Goal: Task Accomplishment & Management: Complete application form

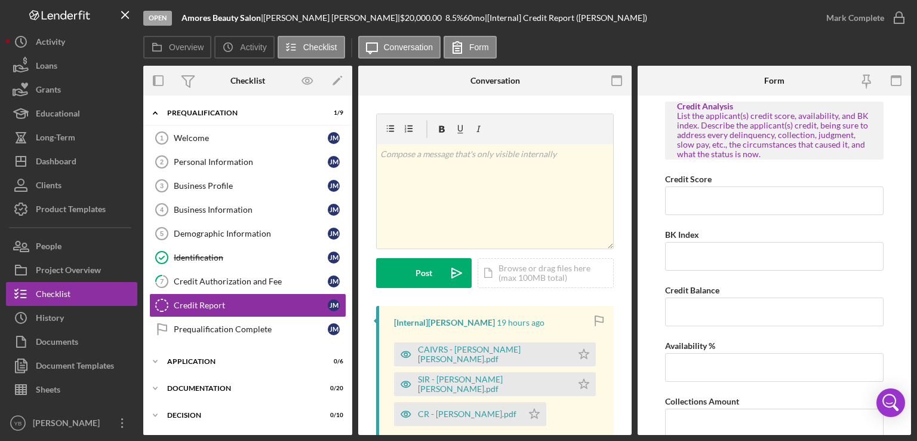
scroll to position [35, 0]
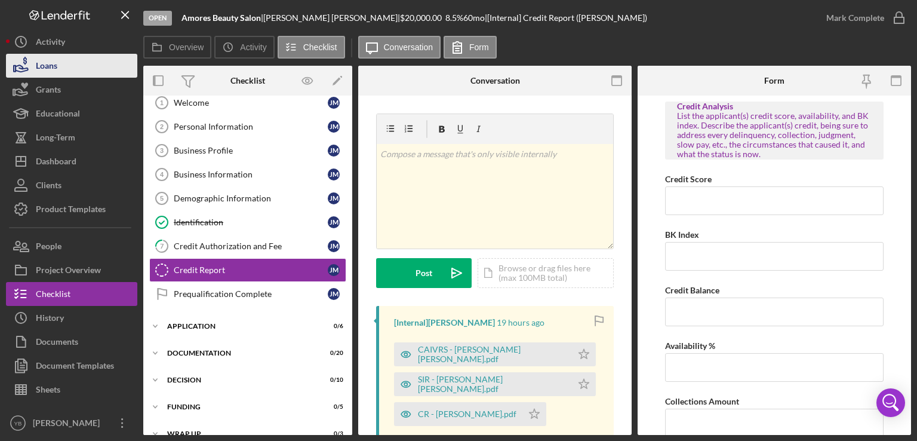
click at [69, 67] on button "Loans" at bounding box center [71, 66] width 131 height 24
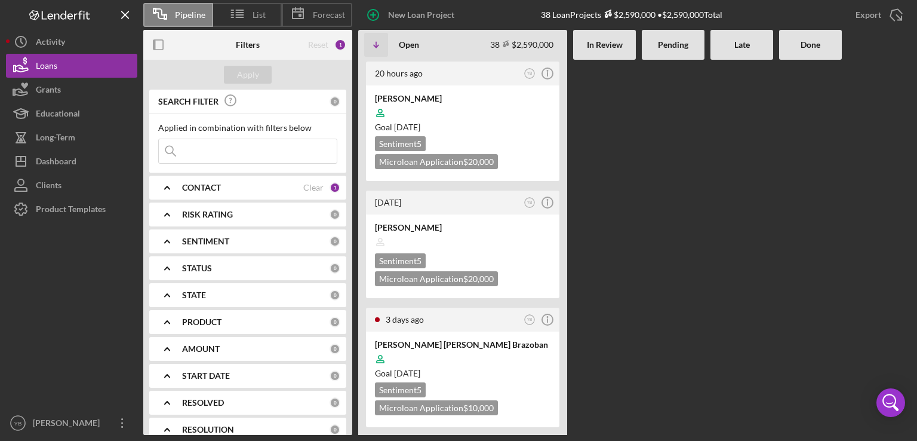
click at [671, 153] on div at bounding box center [673, 247] width 63 height 375
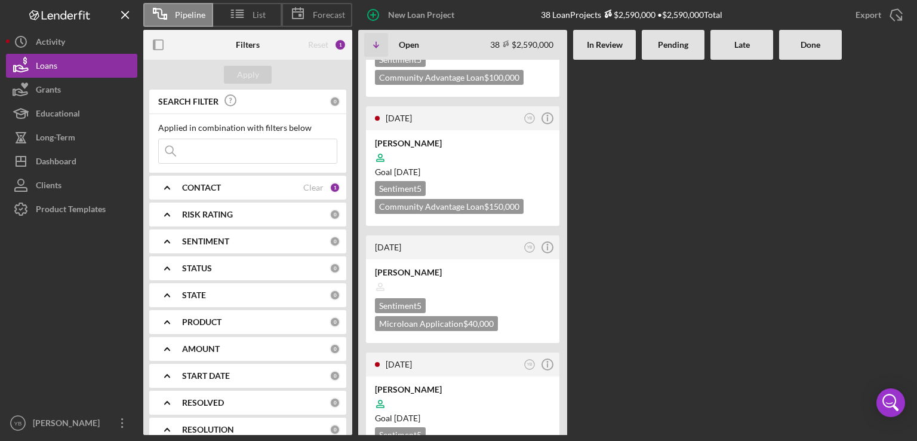
scroll to position [1480, 0]
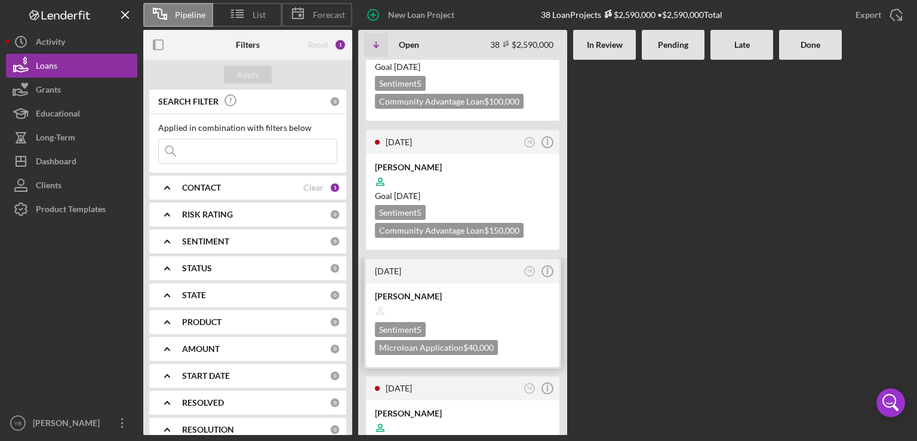
click at [506, 322] on div "Sentiment 5 Microloan Application $40,000" at bounding box center [463, 338] width 176 height 33
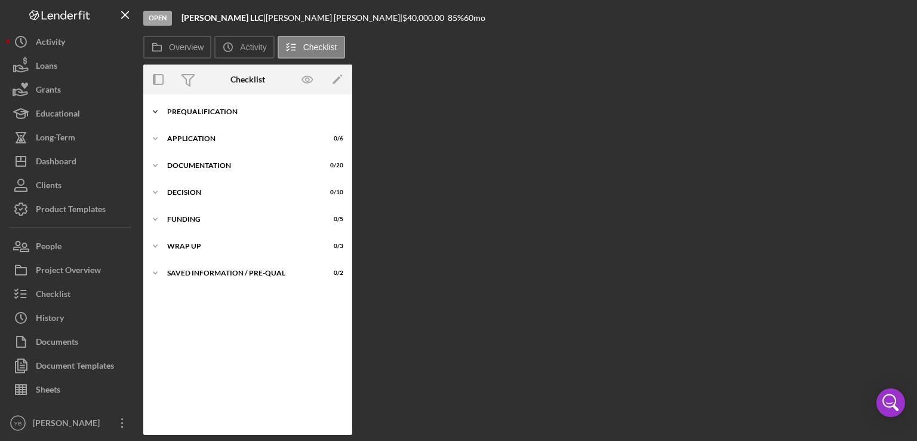
click at [216, 117] on div "Icon/Expander Prequalification 0 / 9" at bounding box center [247, 112] width 209 height 24
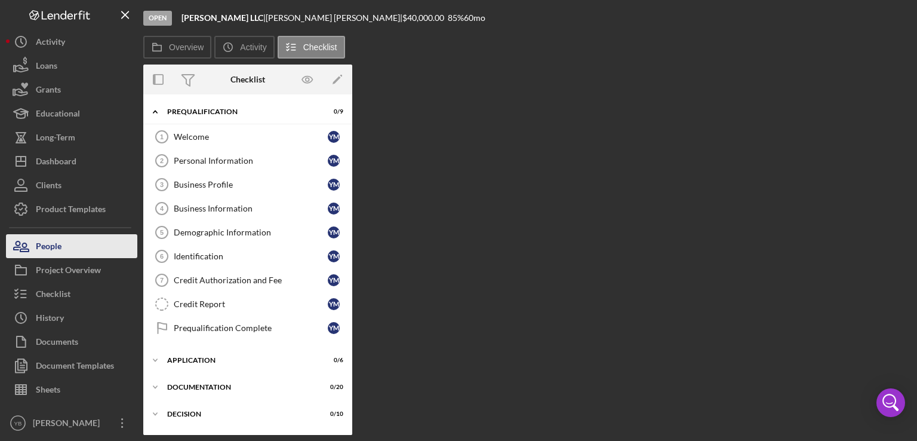
click at [57, 248] on div "People" at bounding box center [49, 247] width 26 height 27
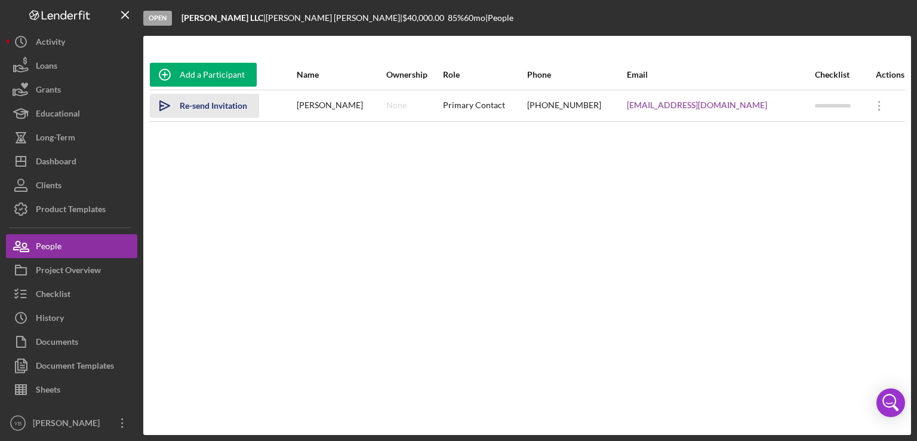
click at [208, 112] on div "Re-send Invitation" at bounding box center [213, 106] width 67 height 24
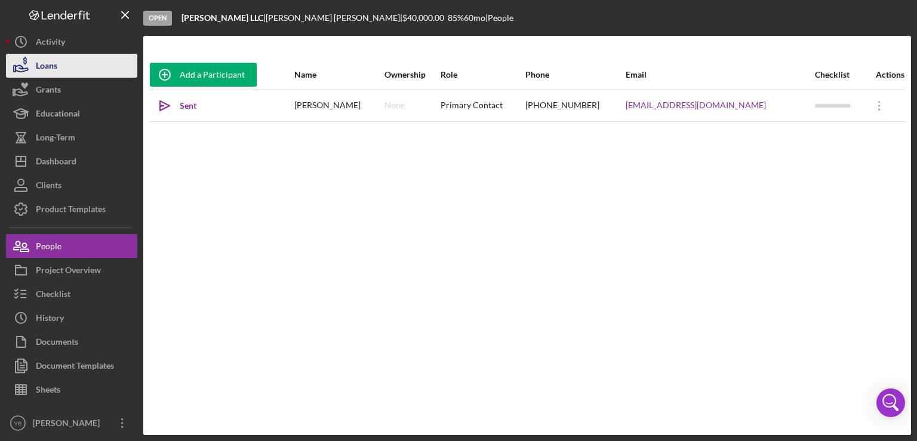
click at [81, 72] on button "Loans" at bounding box center [71, 66] width 131 height 24
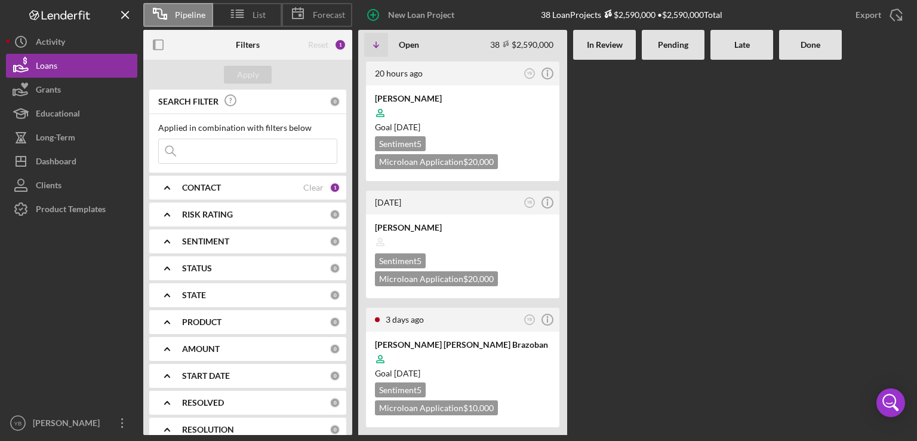
click at [628, 233] on Review at bounding box center [604, 247] width 63 height 375
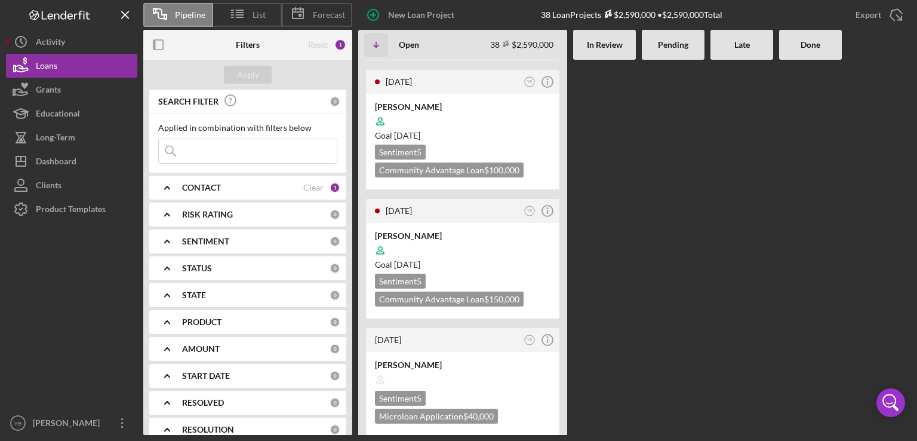
scroll to position [1433, 0]
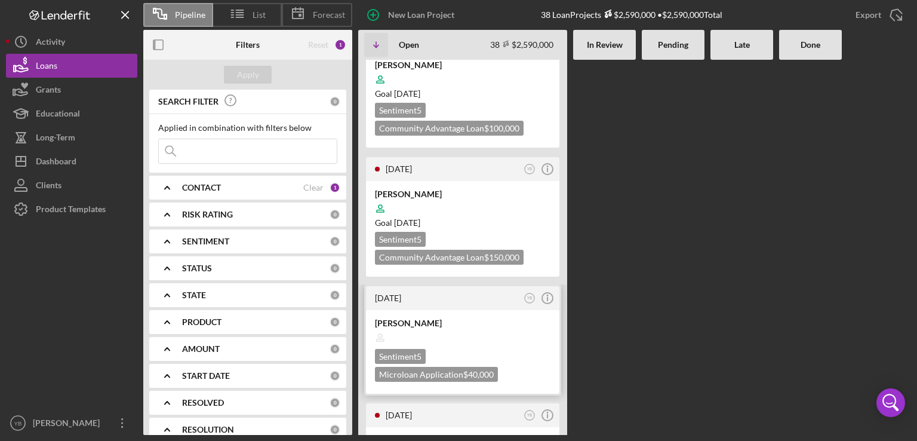
click at [485, 326] on div at bounding box center [463, 337] width 176 height 23
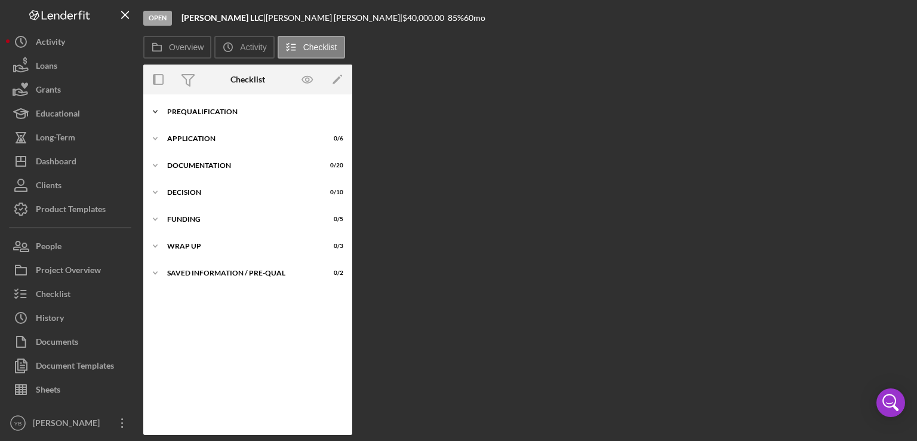
click at [201, 113] on div "Prequalification" at bounding box center [252, 111] width 170 height 7
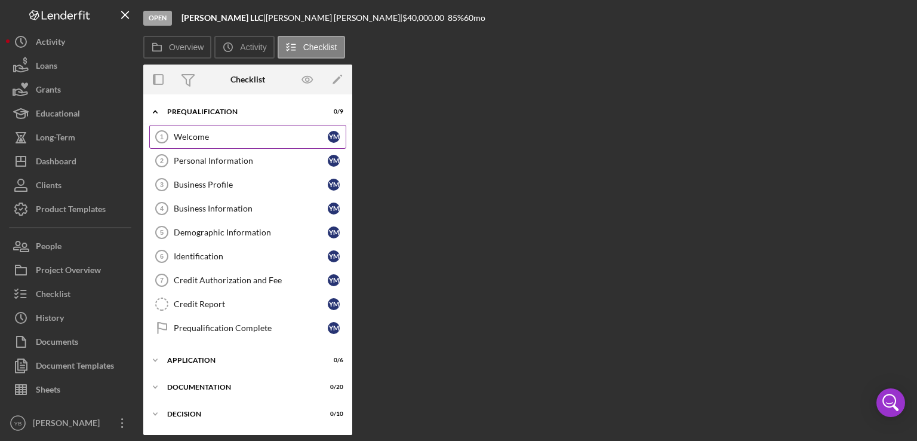
click at [234, 138] on div "Welcome" at bounding box center [251, 137] width 154 height 10
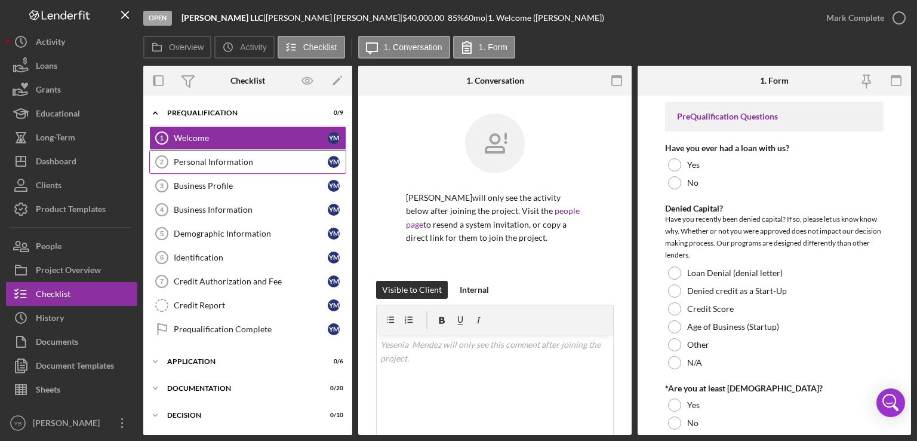
click at [229, 159] on div "Personal Information" at bounding box center [251, 162] width 154 height 10
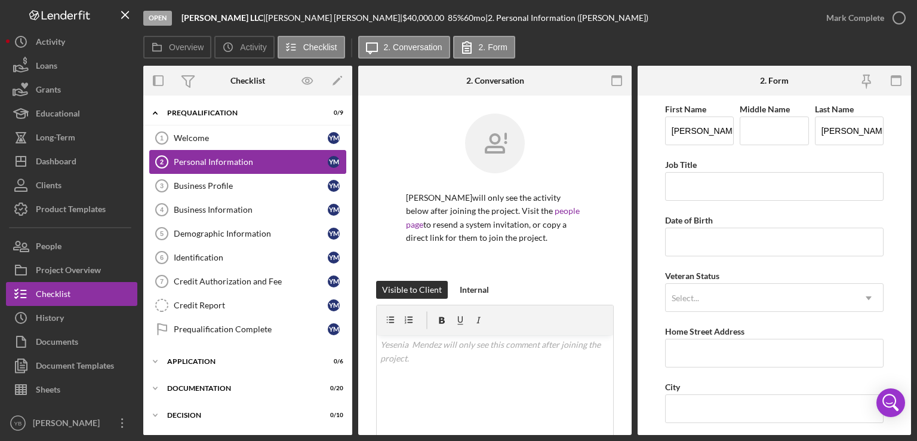
click at [257, 158] on div "Personal Information" at bounding box center [251, 162] width 154 height 10
click at [213, 134] on div "Welcome" at bounding box center [251, 138] width 154 height 10
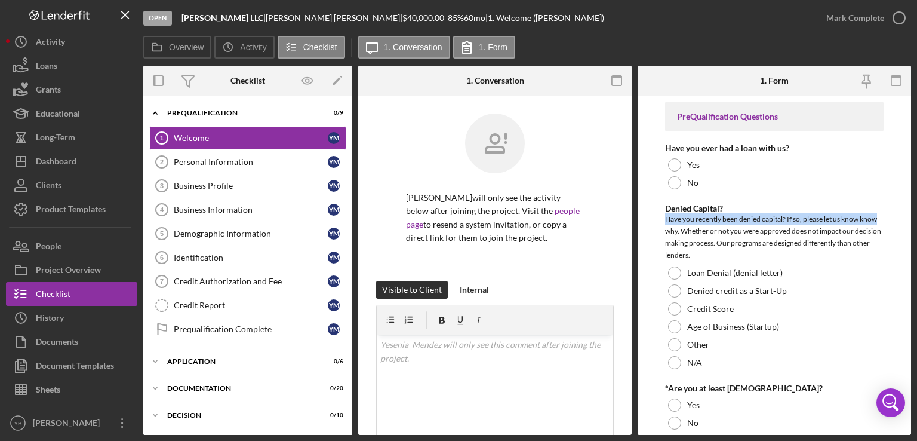
drag, startPoint x: 914, startPoint y: 201, endPoint x: 905, endPoint y: 223, distance: 23.1
click at [905, 223] on div "Open [PERSON_NAME] LLC | [PERSON_NAME] | $40,000.00 85 % 60 mo | 1. Welcome ([P…" at bounding box center [458, 220] width 917 height 441
click at [905, 223] on form "PreQualification Questions Have you ever had a loan with us? Yes No Denied Capi…" at bounding box center [774, 265] width 273 height 339
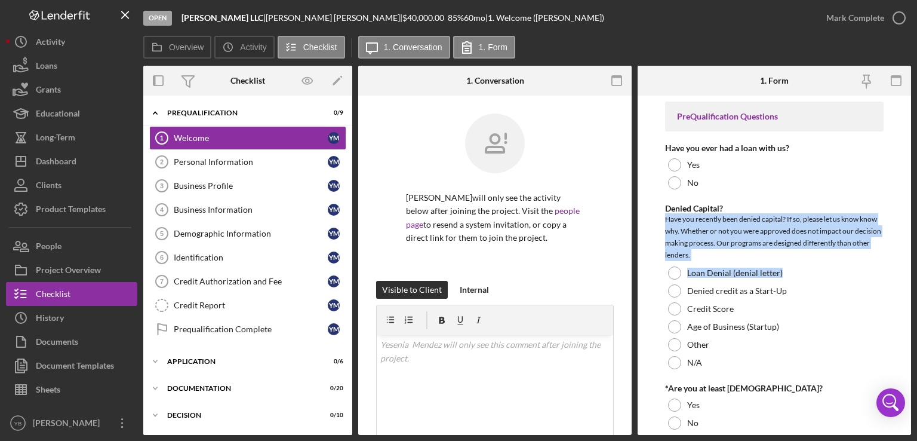
drag, startPoint x: 912, startPoint y: 207, endPoint x: 915, endPoint y: 269, distance: 61.6
click at [915, 269] on div "Open [PERSON_NAME] LLC | [PERSON_NAME] | $40,000.00 85 % 60 mo | 1. Welcome ([P…" at bounding box center [458, 220] width 917 height 441
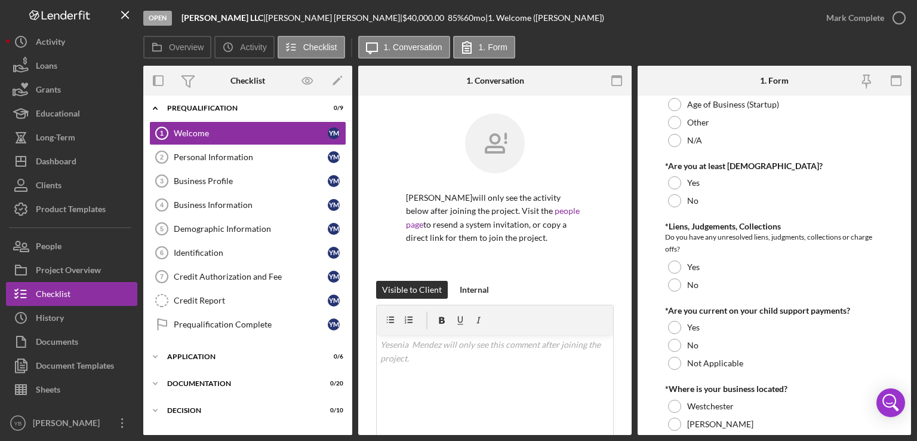
scroll to position [5, 0]
click at [353, 168] on div "Overview Internal Workflow Stage Open Icon/Dropdown Arrow Archive (can unarchiv…" at bounding box center [527, 250] width 768 height 369
click at [251, 158] on div "Personal Information" at bounding box center [251, 157] width 154 height 10
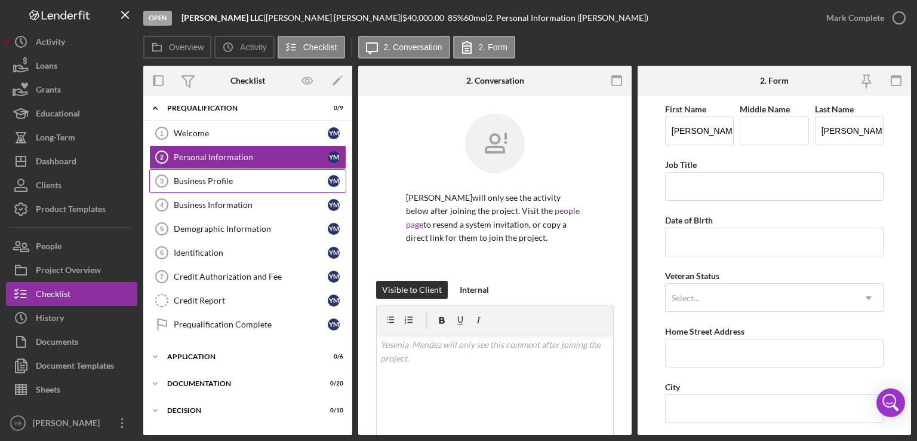
click at [239, 180] on div "Business Profile" at bounding box center [251, 181] width 154 height 10
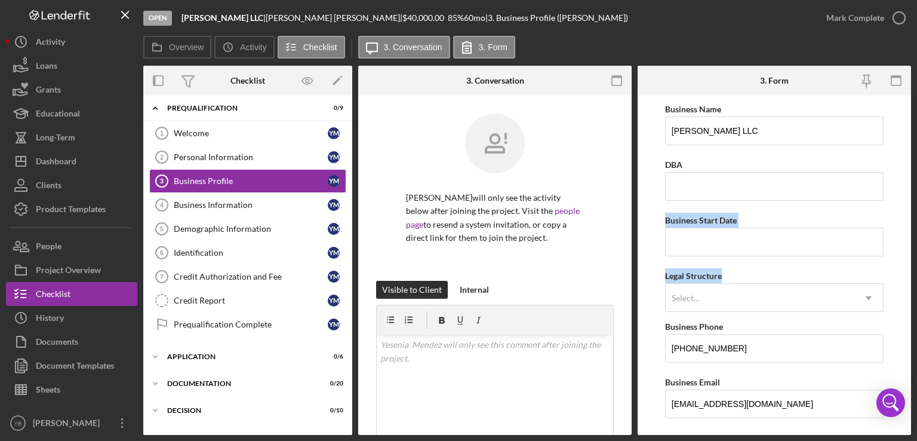
drag, startPoint x: 912, startPoint y: 175, endPoint x: 917, endPoint y: 256, distance: 81.3
click at [917, 256] on div "Open [PERSON_NAME] LLC | [PERSON_NAME] | $40,000.00 85 % 60 mo | 3. Business Pr…" at bounding box center [458, 220] width 917 height 441
click at [896, 281] on form "Business Name [PERSON_NAME] LLC DBA Business Start Date Legal Structure Select.…" at bounding box center [774, 265] width 273 height 339
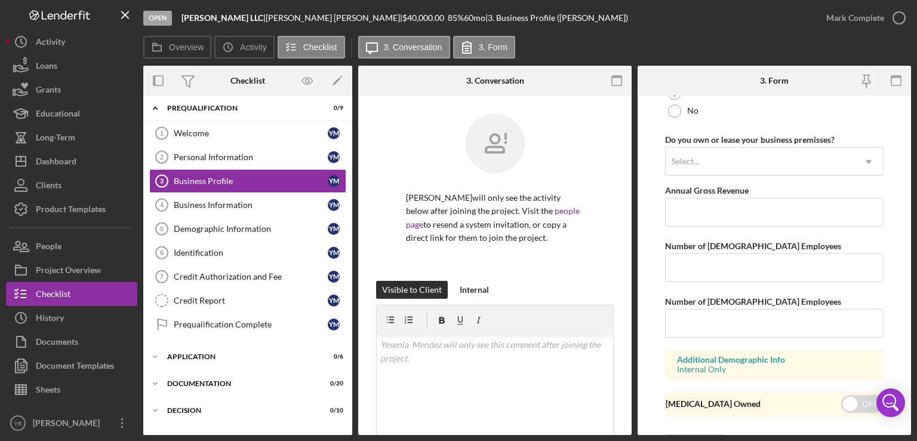
scroll to position [968, 0]
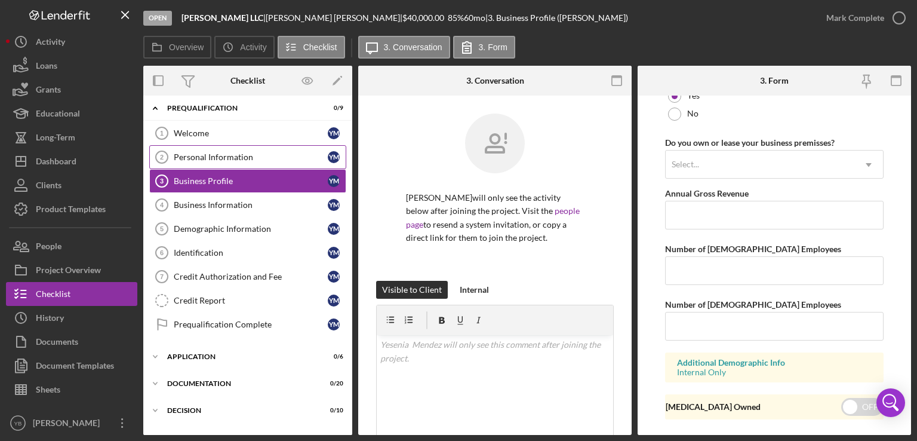
click at [239, 155] on div "Personal Information" at bounding box center [251, 157] width 154 height 10
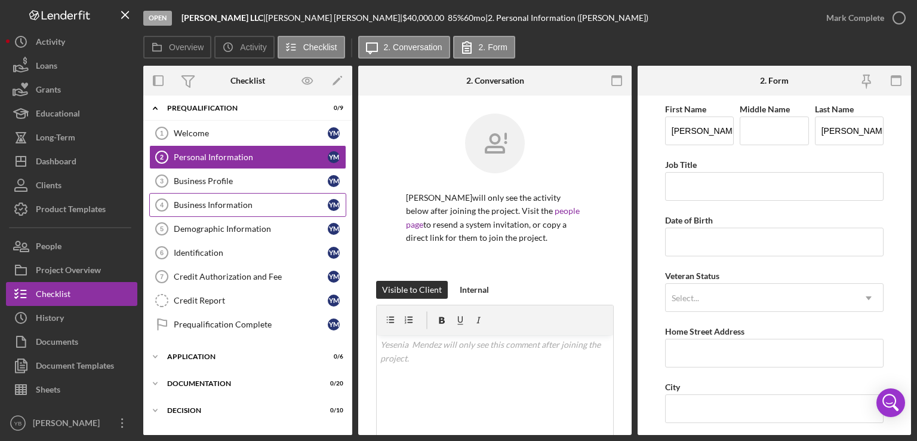
click at [244, 200] on div "Business Information" at bounding box center [251, 205] width 154 height 10
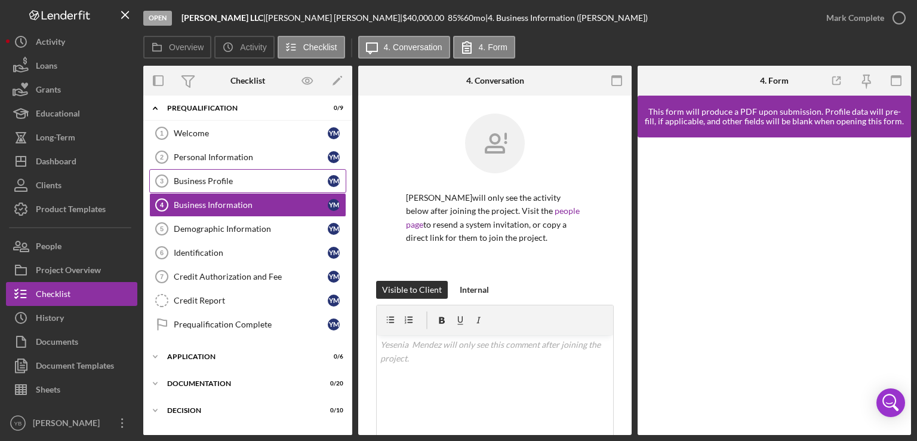
click at [214, 179] on div "Business Profile" at bounding box center [251, 181] width 154 height 10
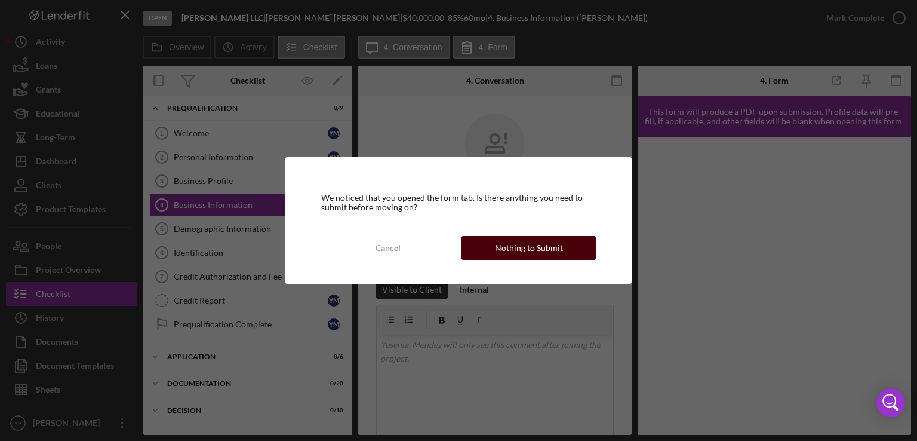
click at [570, 248] on button "Nothing to Submit" at bounding box center [529, 248] width 134 height 24
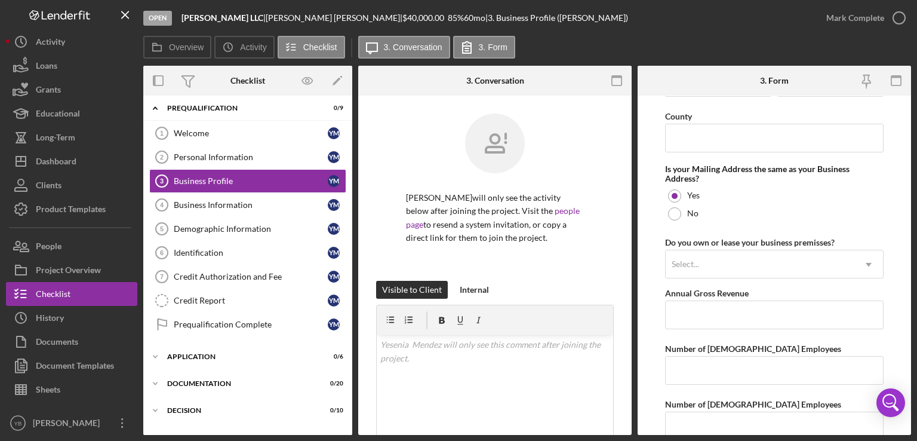
scroll to position [876, 0]
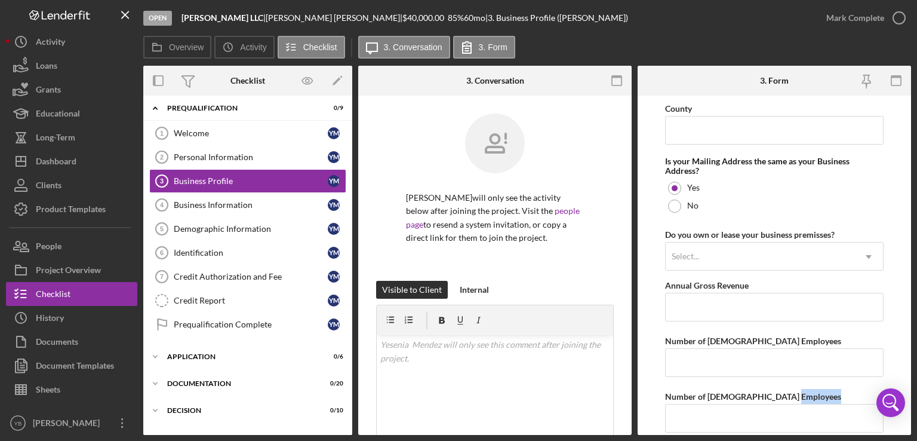
drag, startPoint x: 912, startPoint y: 390, endPoint x: 917, endPoint y: 423, distance: 33.2
click at [917, 423] on div "Open [PERSON_NAME] LLC | [PERSON_NAME] | $40,000.00 85 % 60 mo | 3. Business Pr…" at bounding box center [458, 220] width 917 height 441
click at [912, 368] on div "Open [PERSON_NAME] LLC | [PERSON_NAME] | $40,000.00 85 % 60 mo | 3. Business Pr…" at bounding box center [458, 220] width 917 height 441
click at [911, 356] on div "Open [PERSON_NAME] LLC | [PERSON_NAME] | $40,000.00 85 % 60 mo | 3. Business Pr…" at bounding box center [458, 220] width 917 height 441
click at [191, 201] on div "Business Information" at bounding box center [251, 205] width 154 height 10
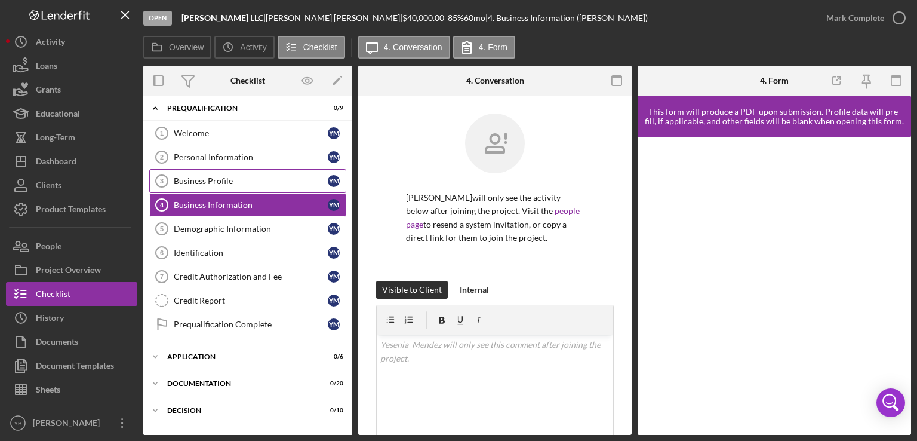
click at [232, 180] on div "Business Profile" at bounding box center [251, 181] width 154 height 10
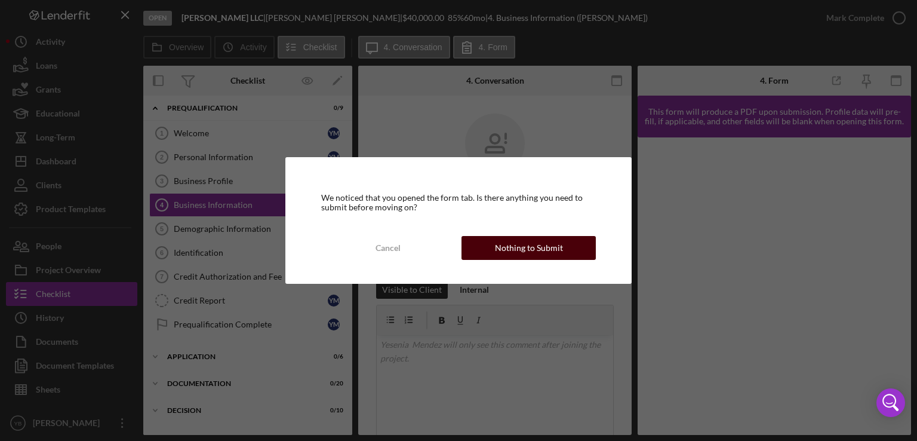
click at [502, 247] on div "Nothing to Submit" at bounding box center [529, 248] width 68 height 24
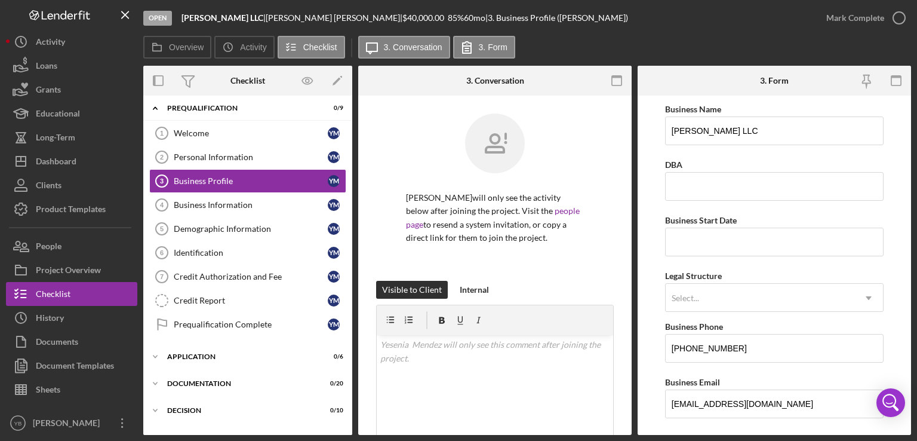
click at [915, 168] on div "Open [PERSON_NAME] LLC | [PERSON_NAME] | $40,000.00 85 % 60 mo | 3. Business Pr…" at bounding box center [458, 220] width 917 height 441
drag, startPoint x: 914, startPoint y: 173, endPoint x: 782, endPoint y: 223, distance: 141.9
click at [782, 223] on div "Open [PERSON_NAME] LLC | [PERSON_NAME] | $40,000.00 85 % 60 mo | 3. Business Pr…" at bounding box center [458, 220] width 917 height 441
click at [902, 261] on form "Business Name [PERSON_NAME] LLC DBA Business Start Date Legal Structure Select.…" at bounding box center [774, 265] width 273 height 339
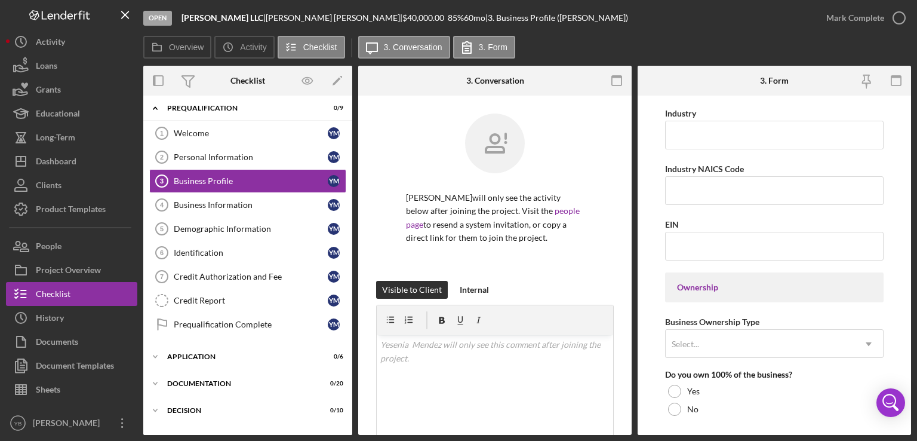
scroll to position [382, 0]
drag, startPoint x: 911, startPoint y: 232, endPoint x: 911, endPoint y: 279, distance: 46.6
click at [911, 279] on div "Open [PERSON_NAME] LLC | [PERSON_NAME] | $40,000.00 85 % 60 mo | 3. Business Pr…" at bounding box center [458, 220] width 917 height 441
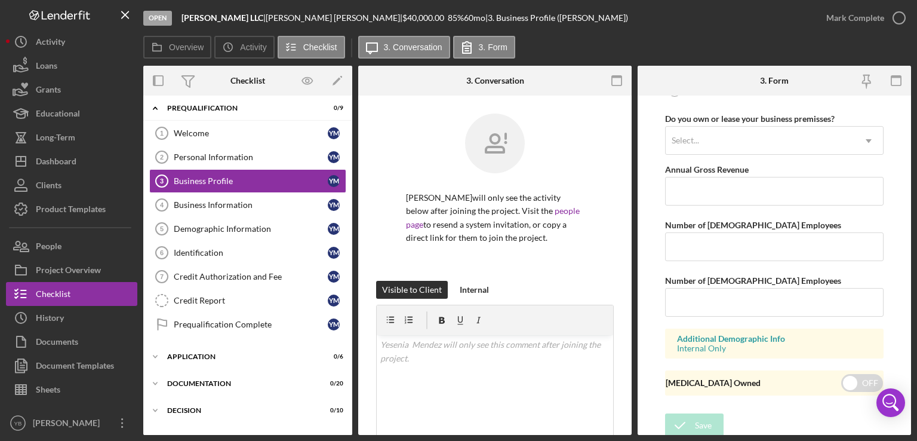
scroll to position [990, 0]
click at [221, 229] on div "Demographic Information" at bounding box center [251, 229] width 154 height 10
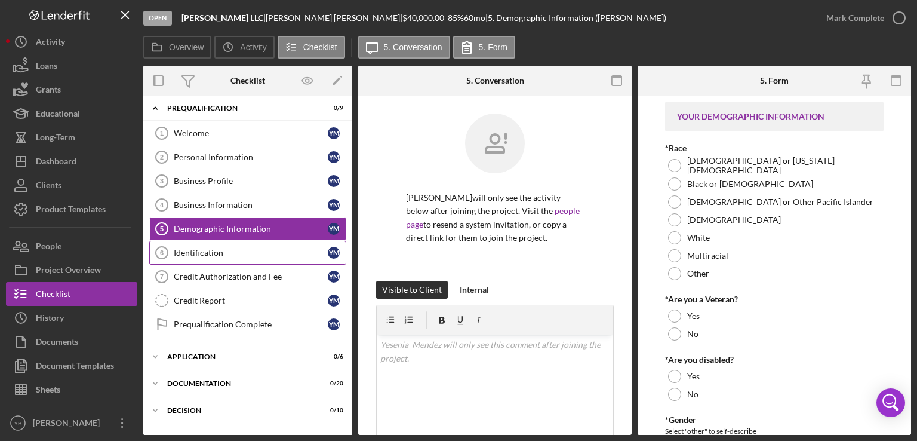
click at [228, 250] on div "Identification" at bounding box center [251, 253] width 154 height 10
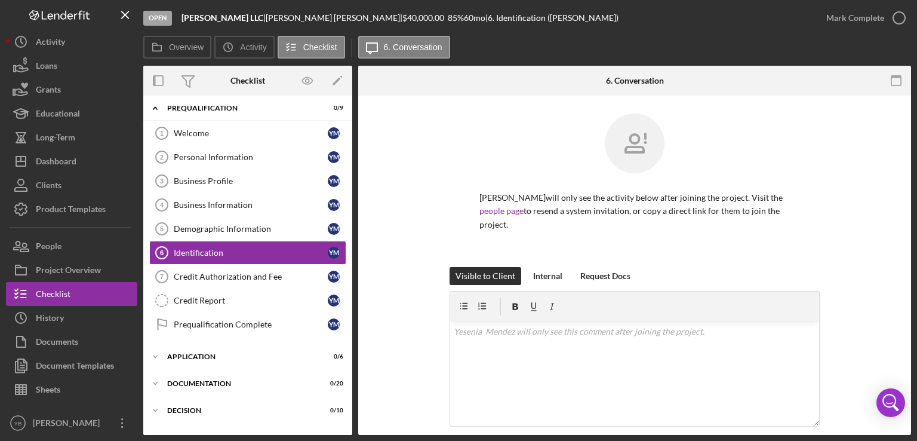
click at [870, 285] on div "Visible to Client Internal Request Docs v Color teal Color pink Remove color Ad…" at bounding box center [634, 375] width 517 height 216
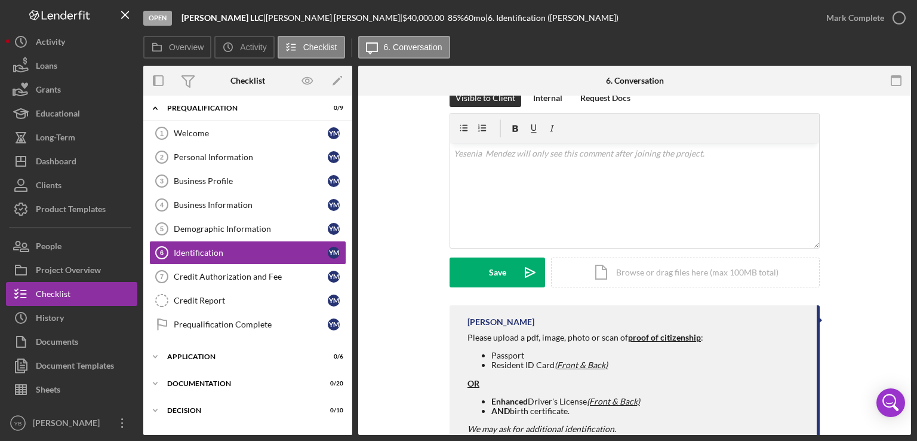
scroll to position [215, 0]
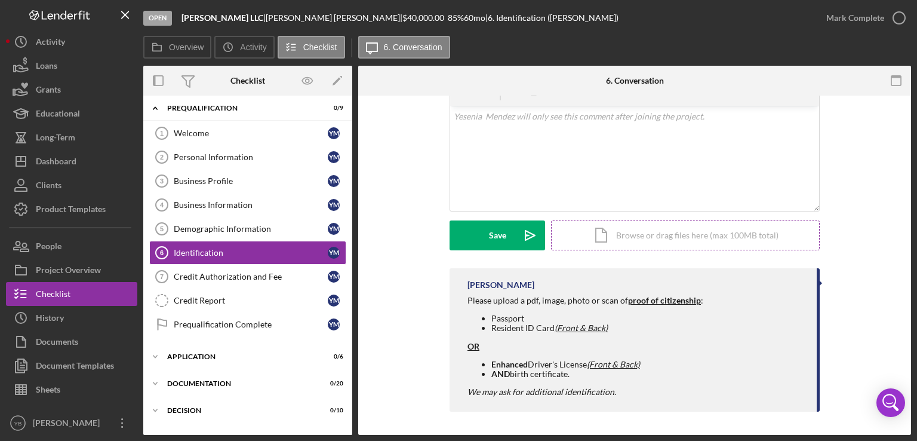
click at [717, 235] on div "Icon/Document Browse or drag files here (max 100MB total) Tap to choose files o…" at bounding box center [685, 235] width 269 height 30
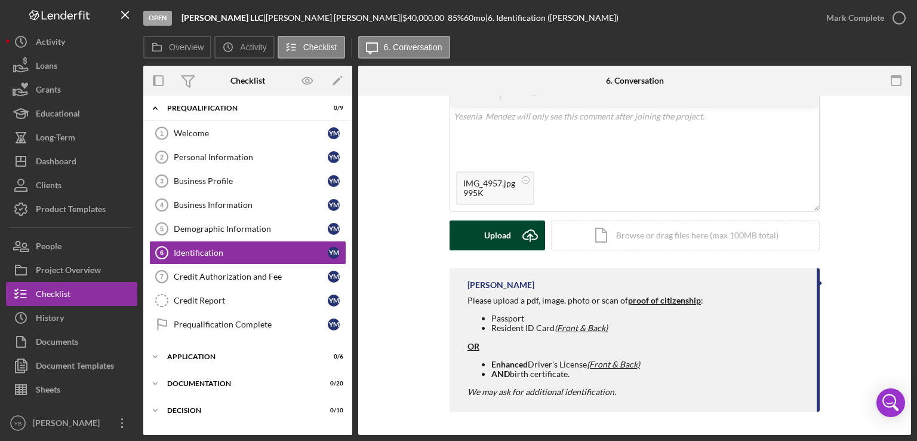
click at [491, 239] on div "Upload" at bounding box center [497, 235] width 27 height 30
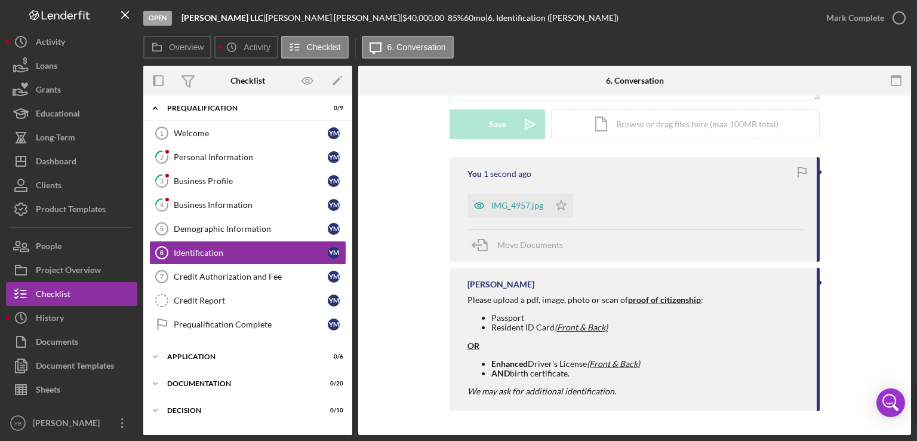
scroll to position [62, 0]
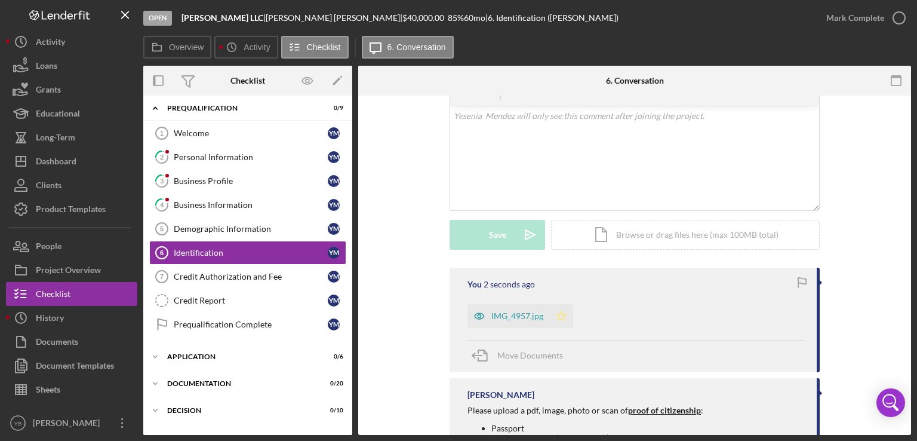
click at [558, 316] on icon "Icon/Star" at bounding box center [561, 316] width 24 height 24
click at [656, 231] on div "Icon/Document Browse or drag files here (max 100MB total) Tap to choose files o…" at bounding box center [685, 235] width 269 height 30
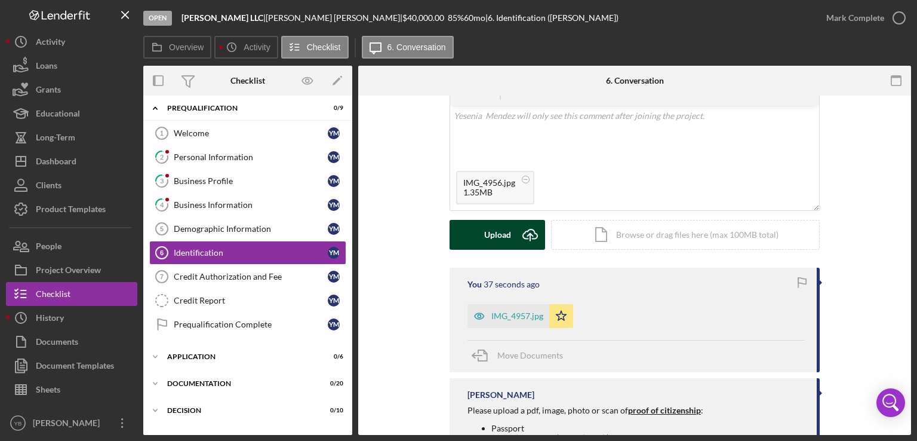
click at [490, 234] on div "Upload" at bounding box center [497, 235] width 27 height 30
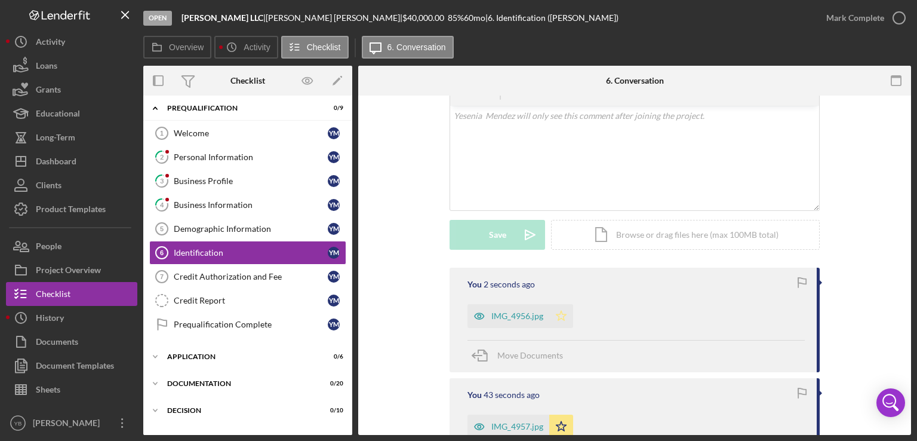
click at [562, 320] on polygon "button" at bounding box center [562, 316] width 10 height 10
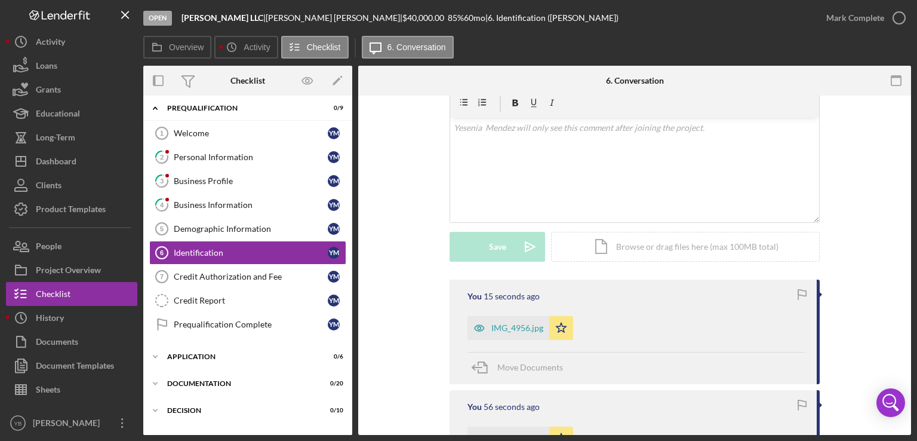
scroll to position [51, 0]
drag, startPoint x: 912, startPoint y: 304, endPoint x: 891, endPoint y: 275, distance: 36.3
click at [891, 275] on div "Open [PERSON_NAME] LLC | [PERSON_NAME] | $40,000.00 85 % 60 mo | 6. Identificat…" at bounding box center [458, 220] width 917 height 441
click at [891, 275] on div "Visible to Client Internal Request Docs v Color teal Color pink Remove color Ad…" at bounding box center [634, 355] width 553 height 622
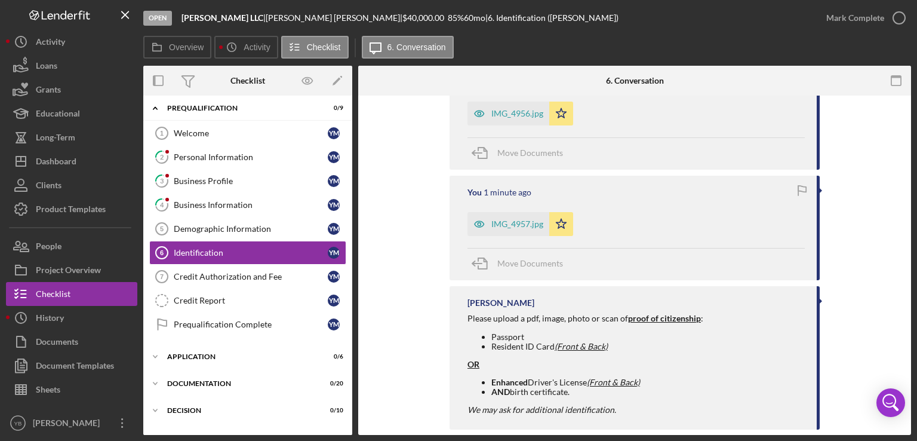
scroll to position [282, 0]
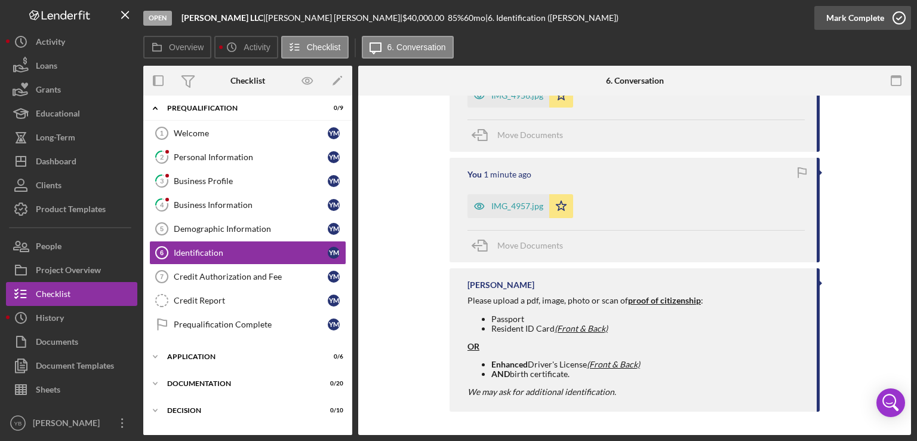
click at [889, 23] on icon "button" at bounding box center [899, 18] width 30 height 30
